Goal: Information Seeking & Learning: Learn about a topic

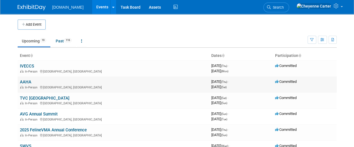
click at [25, 83] on link "AAHA" at bounding box center [25, 82] width 11 height 5
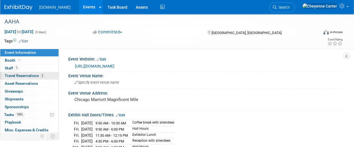
click at [29, 75] on span "Travel Reservations 2" at bounding box center [25, 76] width 40 height 4
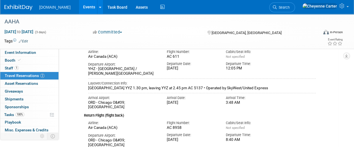
scroll to position [115, 0]
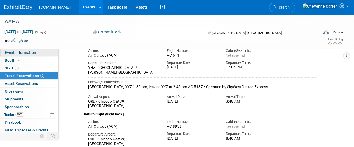
click at [36, 54] on link "Event Information" at bounding box center [29, 53] width 58 height 8
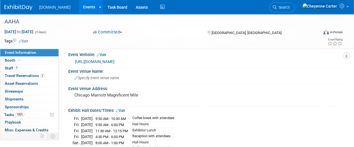
scroll to position [0, 0]
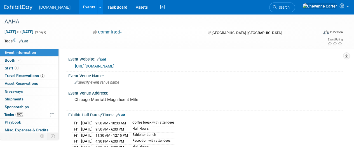
click at [22, 7] on img at bounding box center [18, 8] width 28 height 6
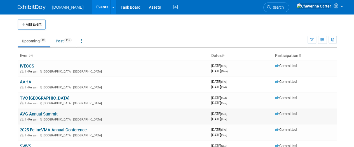
click at [55, 114] on link "AVG Annual Summit" at bounding box center [39, 114] width 38 height 5
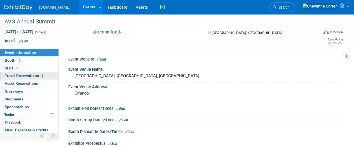
click at [31, 77] on span "Travel Reservations 2" at bounding box center [25, 76] width 40 height 4
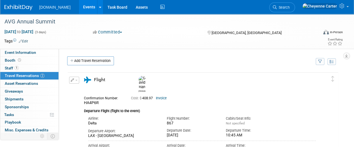
click at [25, 7] on img at bounding box center [18, 8] width 28 height 6
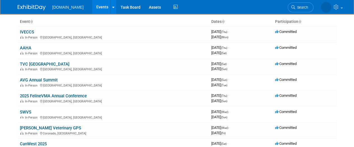
scroll to position [34, 0]
click at [27, 32] on link "IVECCS" at bounding box center [27, 32] width 14 height 5
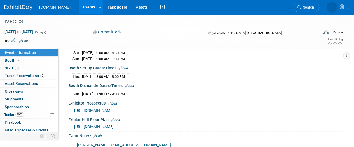
scroll to position [83, 0]
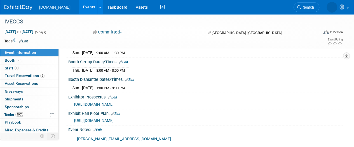
click at [25, 9] on img at bounding box center [18, 8] width 28 height 6
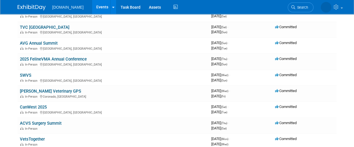
scroll to position [72, 0]
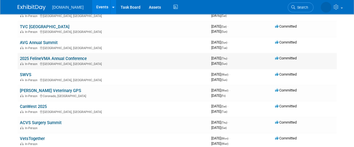
click at [79, 59] on link "2025 FelineVMA Annual Conference" at bounding box center [53, 58] width 67 height 5
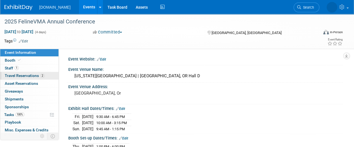
click at [34, 77] on span "Travel Reservations 2" at bounding box center [25, 76] width 40 height 4
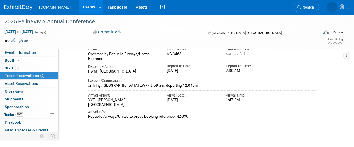
scroll to position [187, 0]
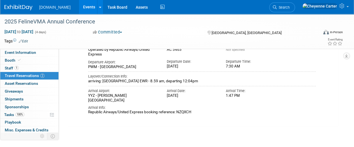
click at [21, 6] on img at bounding box center [18, 8] width 28 height 6
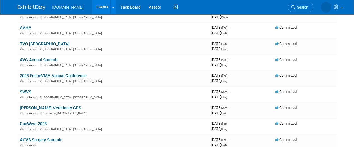
scroll to position [55, 0]
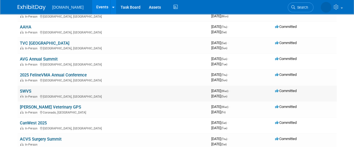
click at [27, 93] on link "SWVS" at bounding box center [25, 91] width 11 height 5
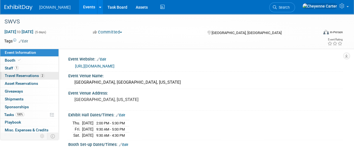
click at [21, 76] on span "Travel Reservations 2" at bounding box center [25, 76] width 40 height 4
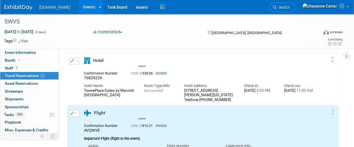
scroll to position [20, 0]
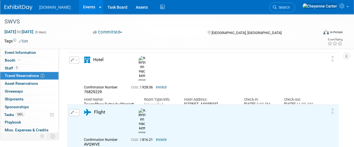
click at [349, 86] on div "Event Information Event Info Booth Booth 1 Staff 1 Staff 2 Travel Reservations …" at bounding box center [177, 136] width 354 height 284
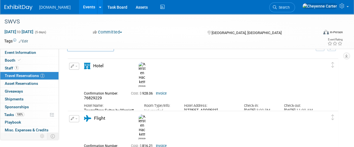
scroll to position [0, 0]
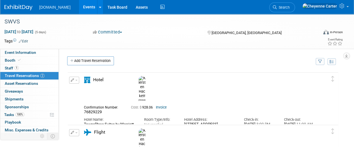
click at [27, 8] on img at bounding box center [18, 8] width 28 height 6
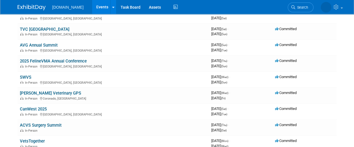
scroll to position [71, 0]
